Goal: Task Accomplishment & Management: Manage account settings

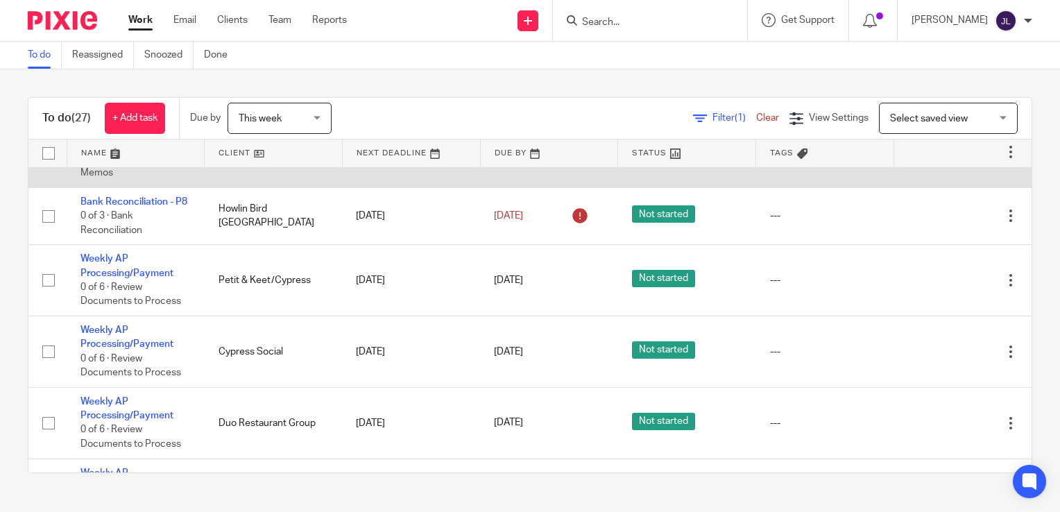
scroll to position [139, 0]
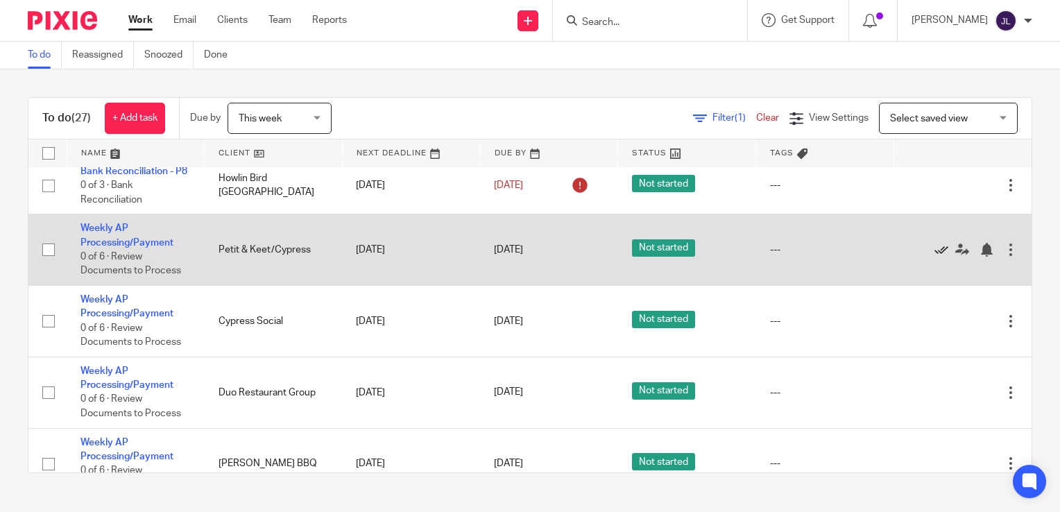
click at [934, 257] on icon at bounding box center [941, 250] width 14 height 14
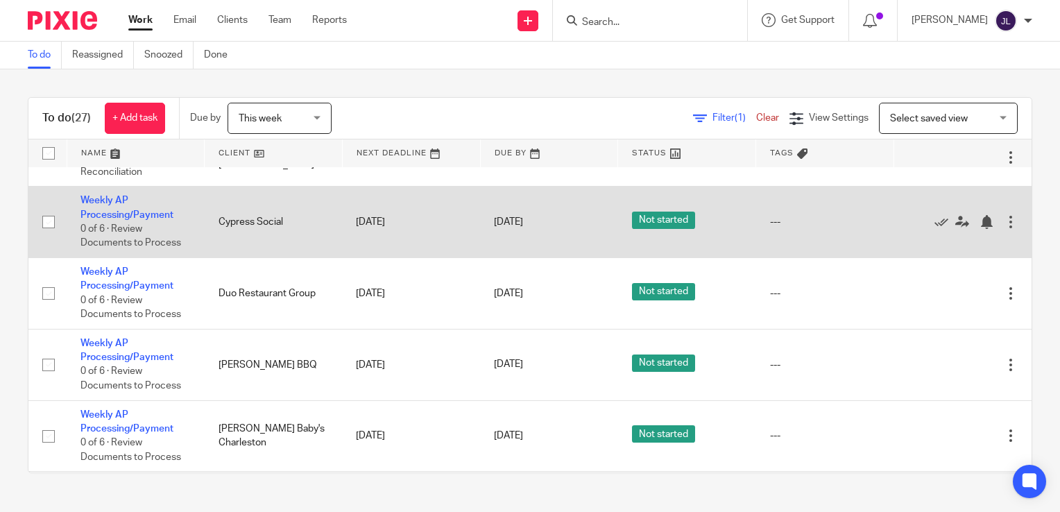
scroll to position [208, 0]
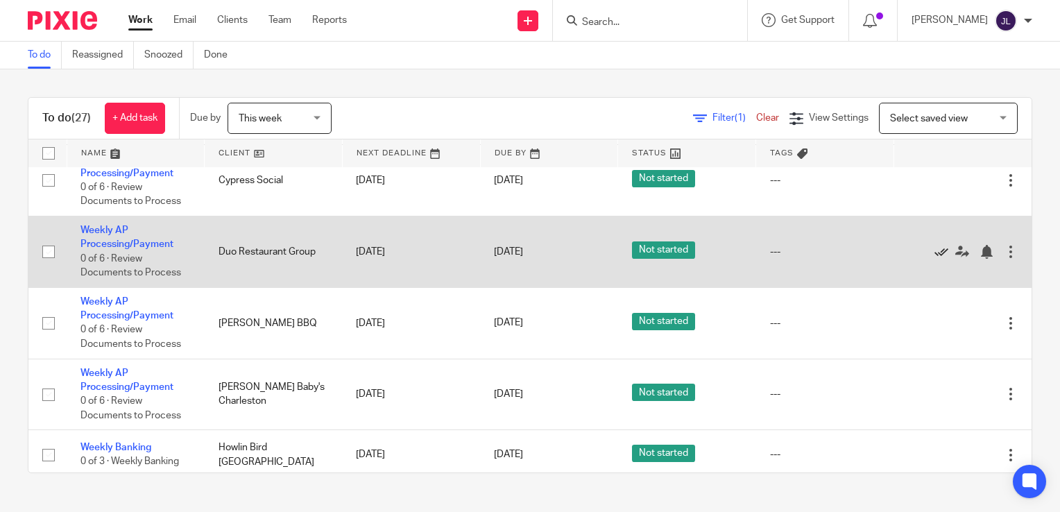
click at [934, 259] on icon at bounding box center [941, 252] width 14 height 14
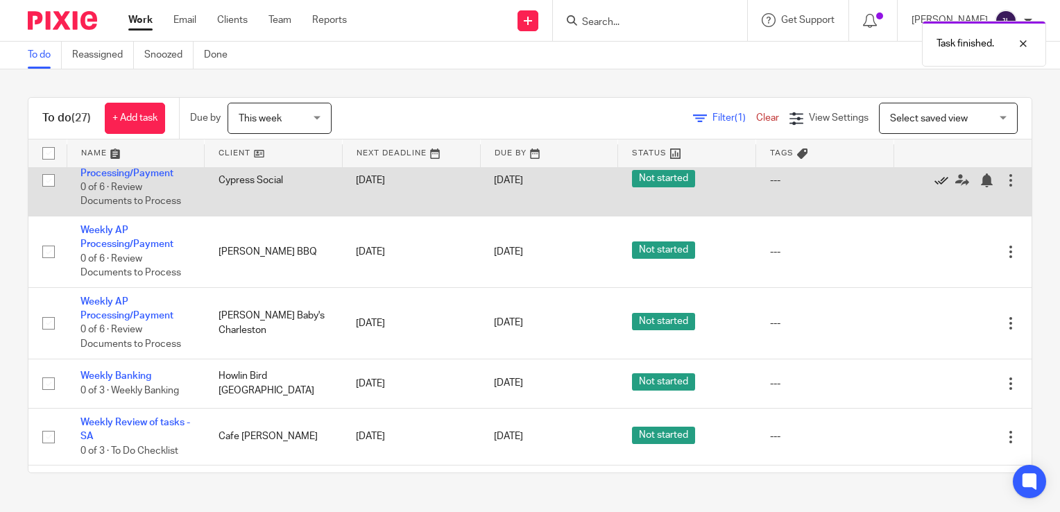
click at [934, 187] on icon at bounding box center [941, 180] width 14 height 14
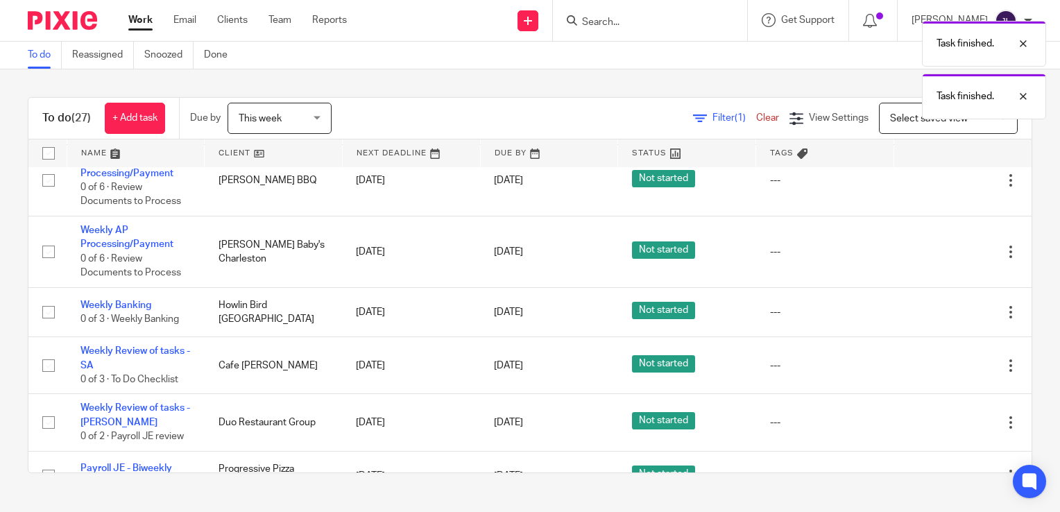
click at [934, 187] on icon at bounding box center [941, 180] width 14 height 14
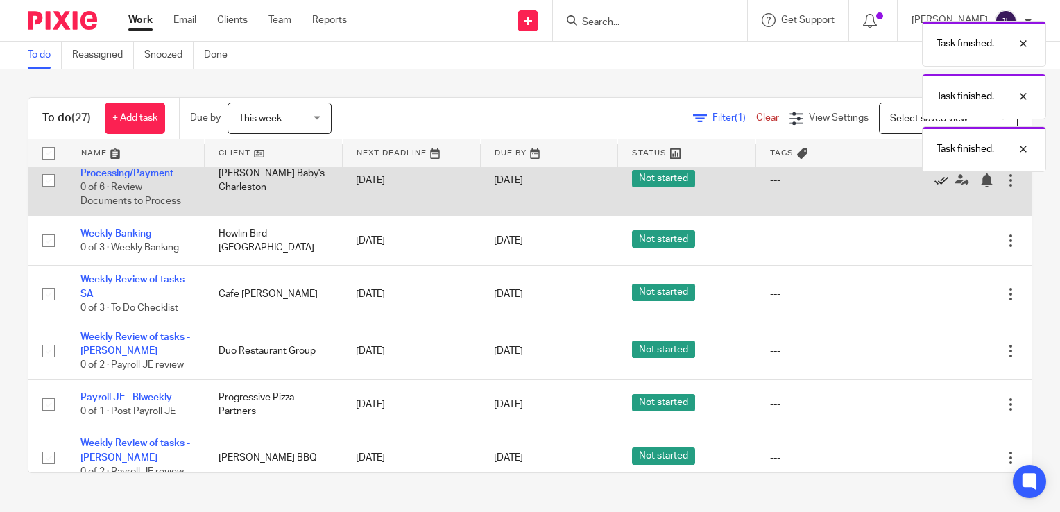
click at [934, 187] on icon at bounding box center [941, 180] width 14 height 14
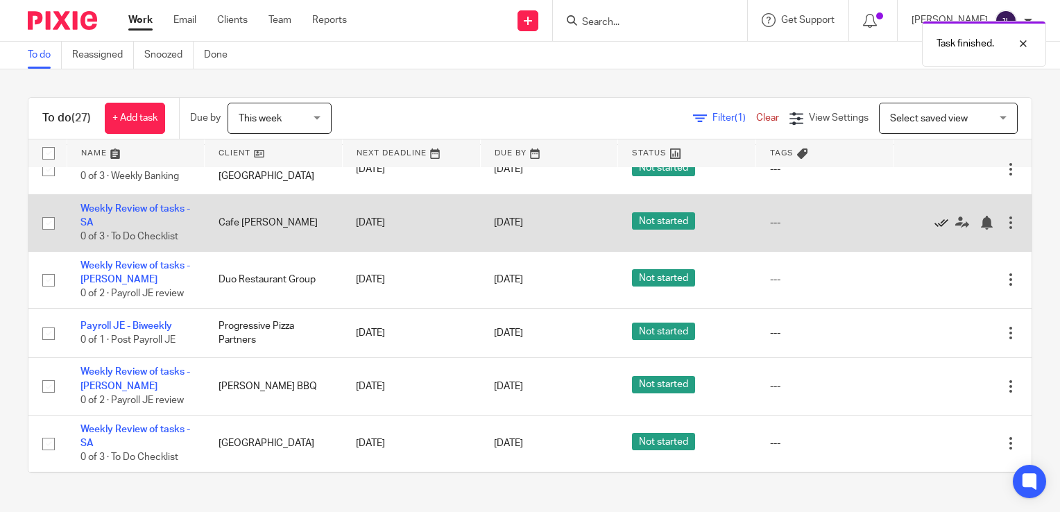
click at [934, 230] on icon at bounding box center [941, 223] width 14 height 14
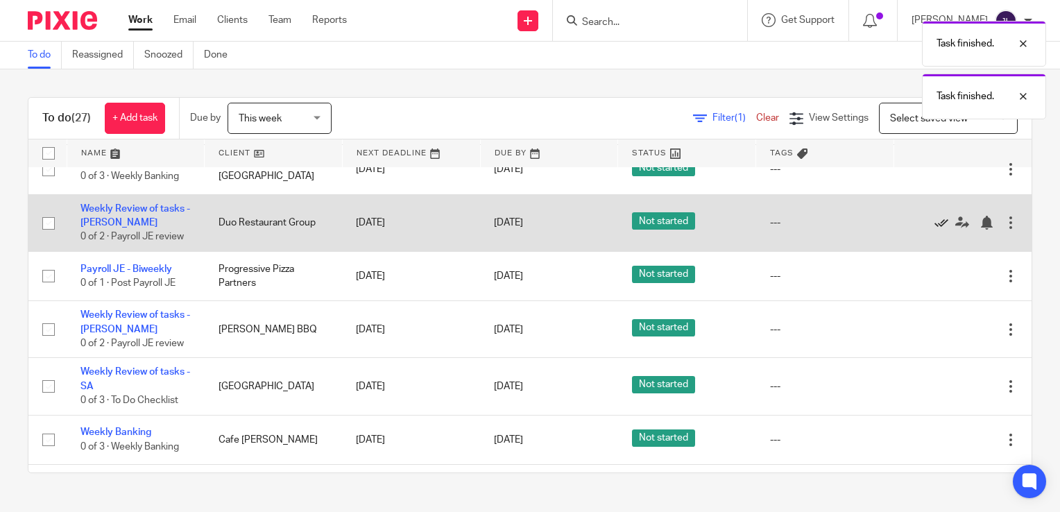
click at [934, 230] on icon at bounding box center [941, 223] width 14 height 14
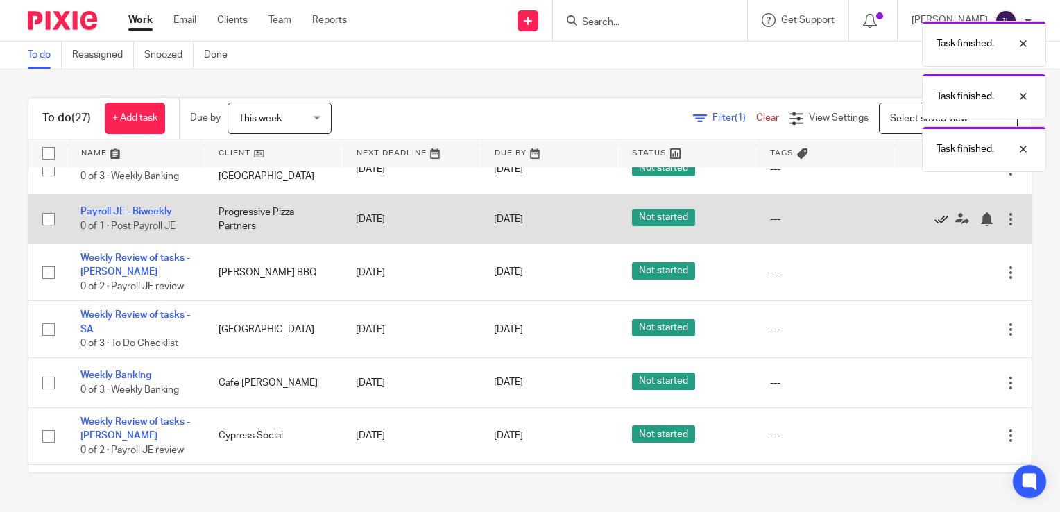
click at [934, 226] on icon at bounding box center [941, 219] width 14 height 14
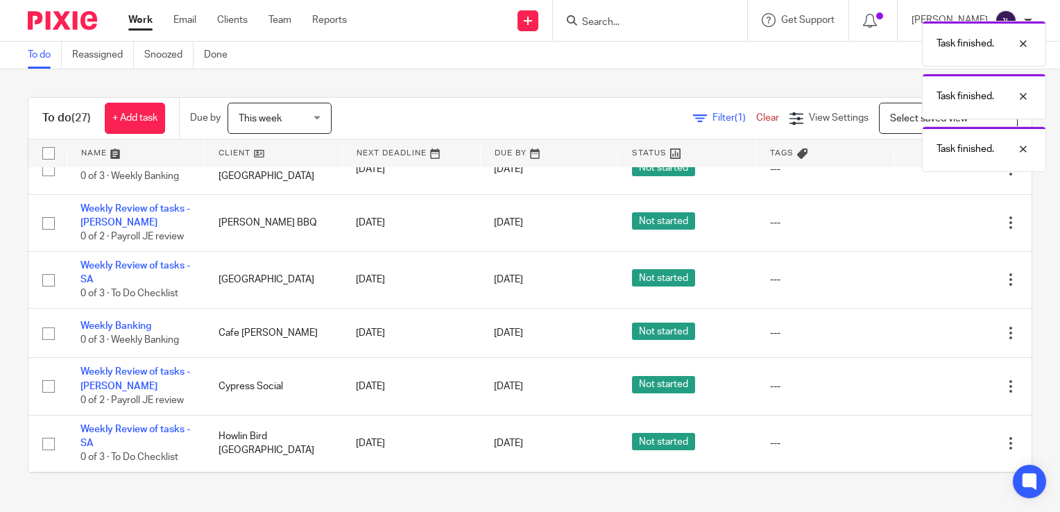
click at [934, 230] on icon at bounding box center [941, 223] width 14 height 14
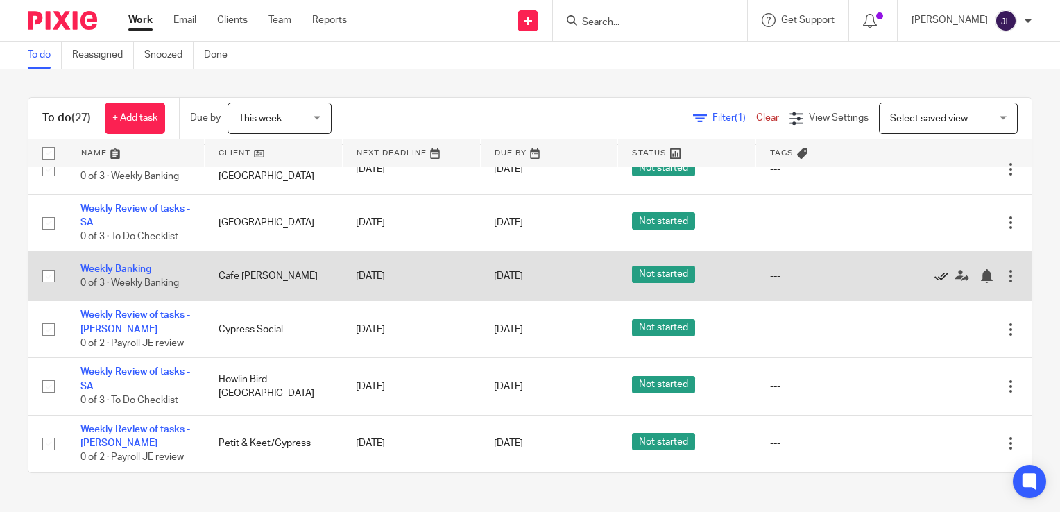
click at [934, 283] on icon at bounding box center [941, 276] width 14 height 14
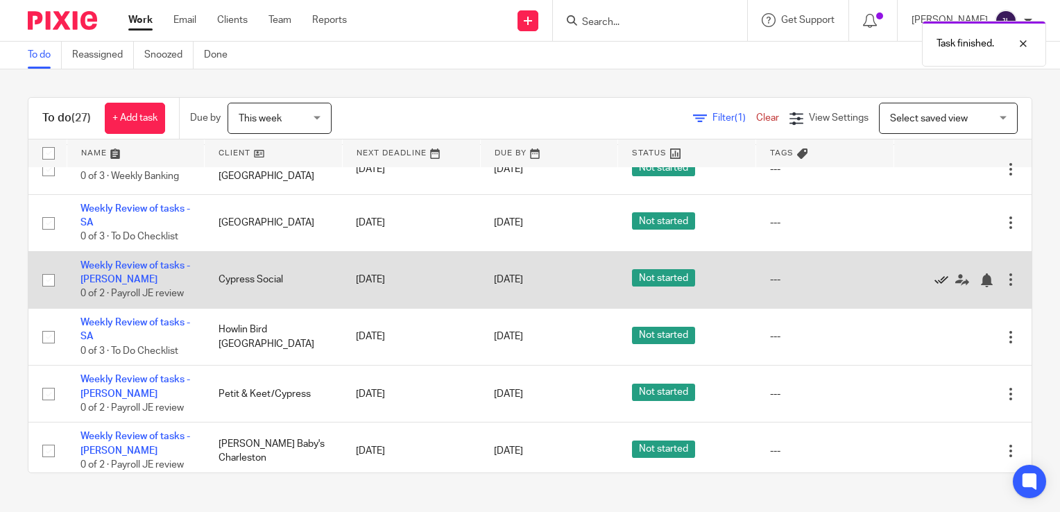
click at [934, 287] on icon at bounding box center [941, 280] width 14 height 14
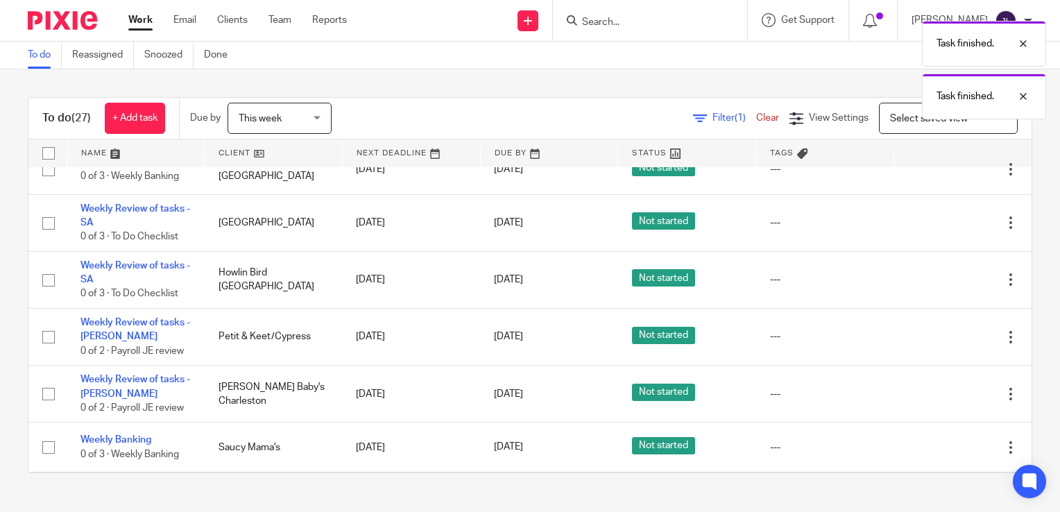
click at [934, 287] on icon at bounding box center [941, 280] width 14 height 14
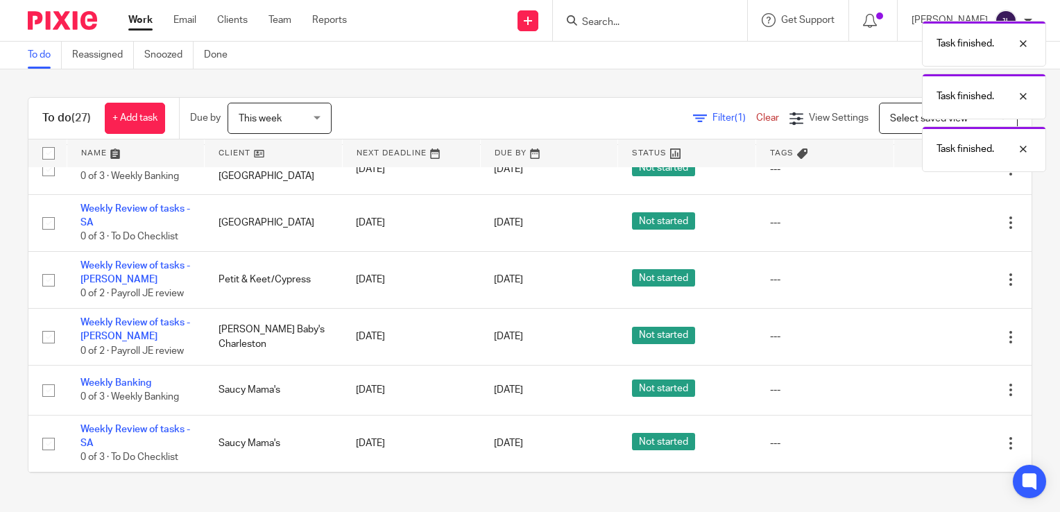
click at [934, 287] on icon at bounding box center [941, 280] width 14 height 14
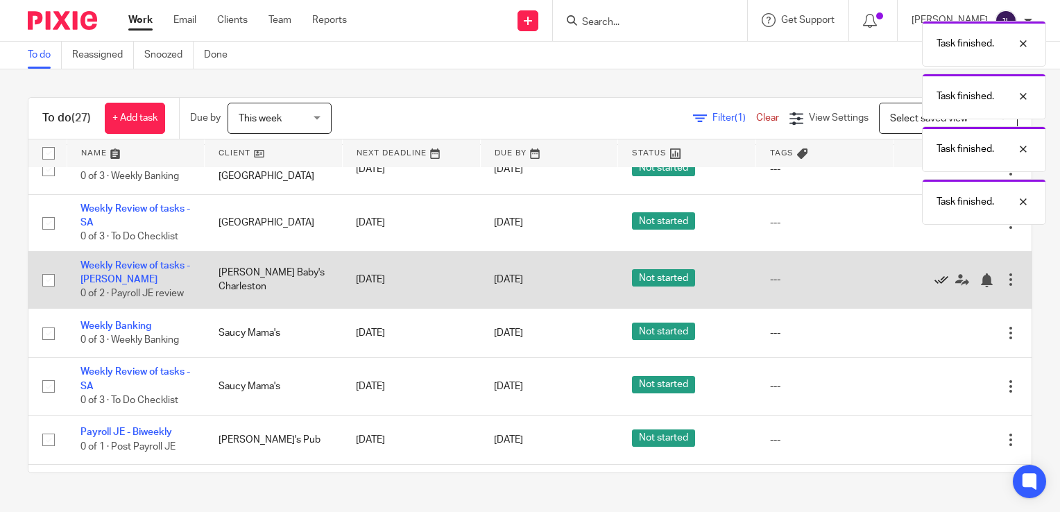
click at [934, 287] on icon at bounding box center [941, 280] width 14 height 14
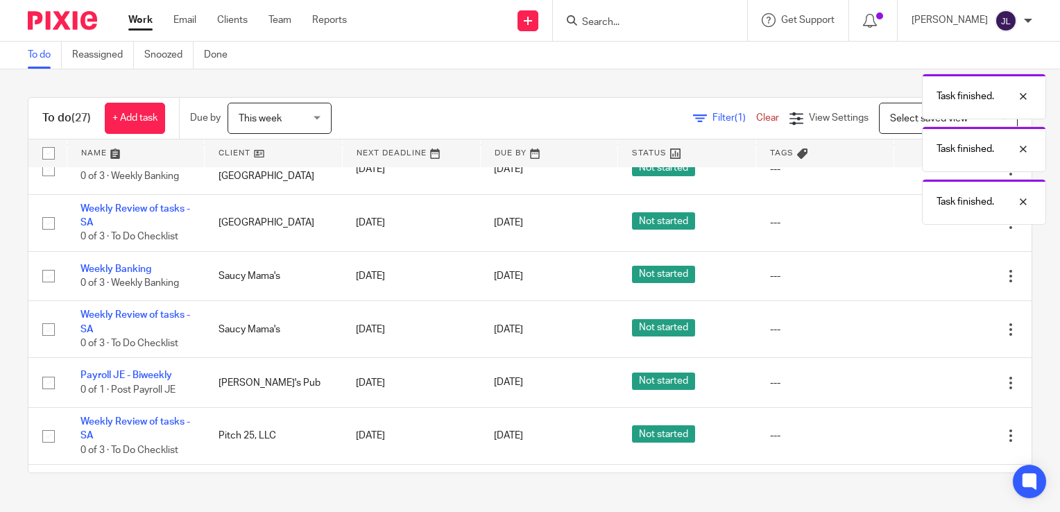
click at [934, 283] on icon at bounding box center [941, 276] width 14 height 14
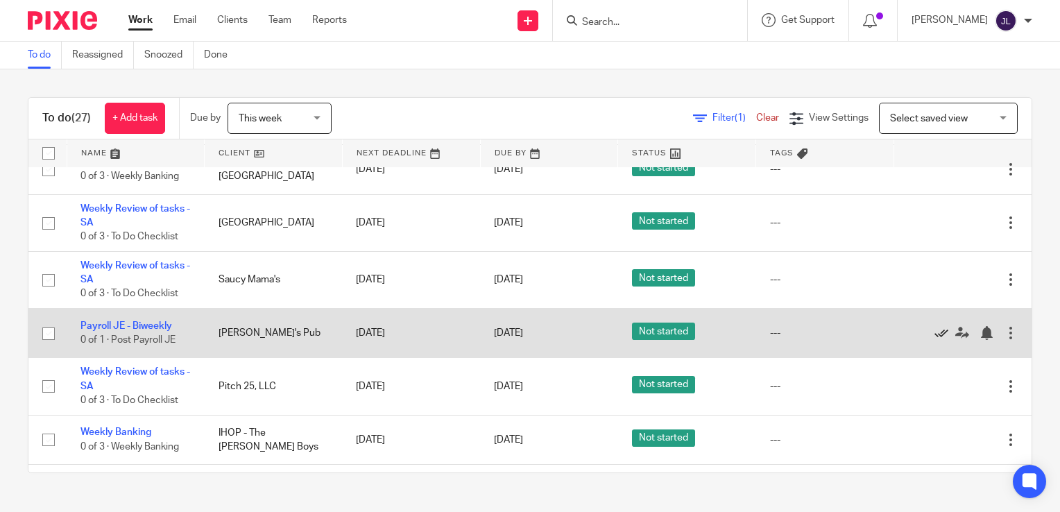
click at [934, 340] on link at bounding box center [944, 333] width 21 height 14
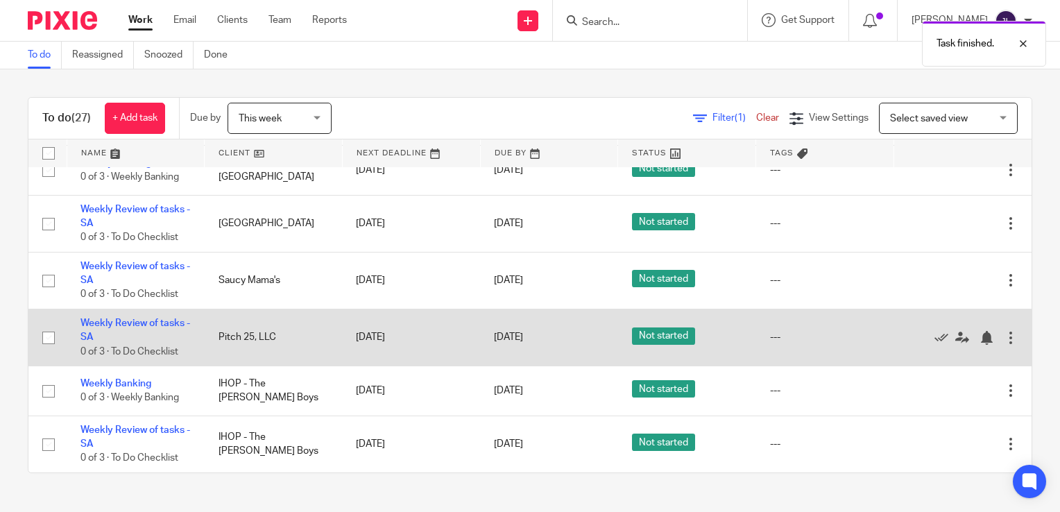
scroll to position [237, 0]
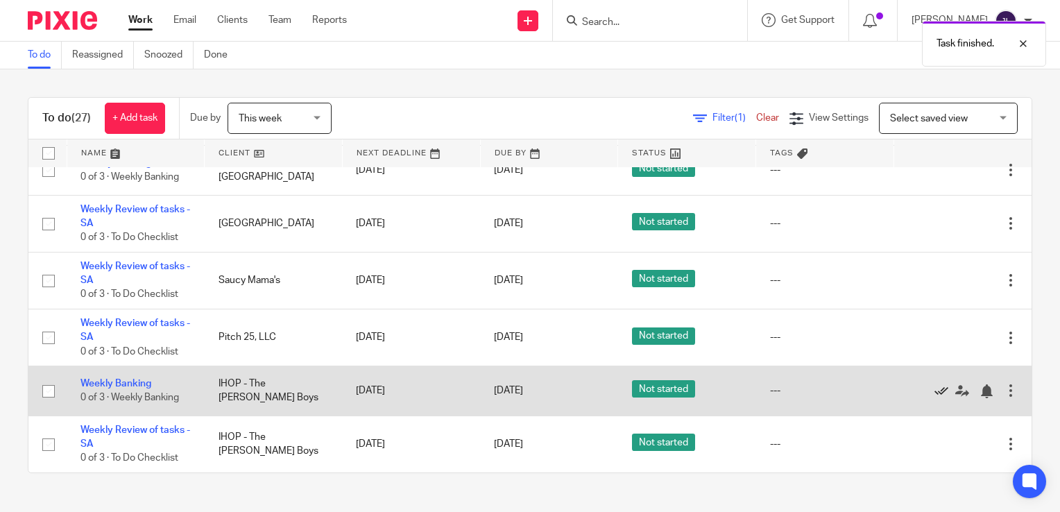
click at [934, 388] on icon at bounding box center [941, 391] width 14 height 14
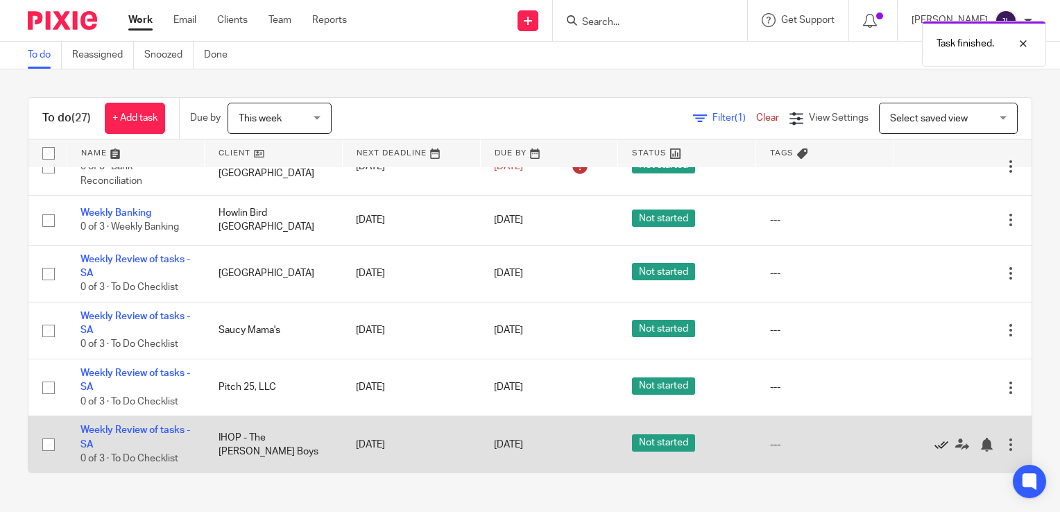
click at [934, 445] on icon at bounding box center [941, 445] width 14 height 14
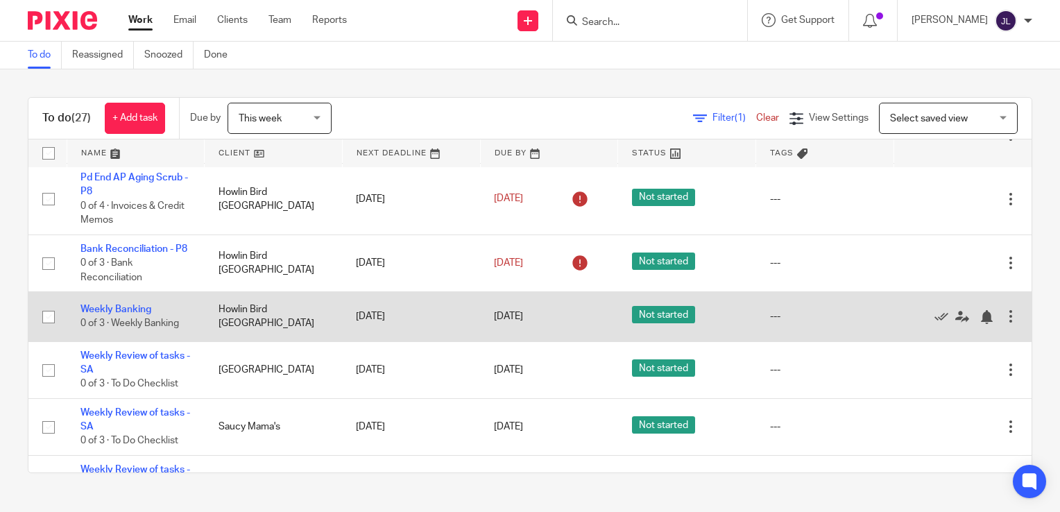
scroll to position [0, 0]
